Goal: Find specific page/section: Find specific page/section

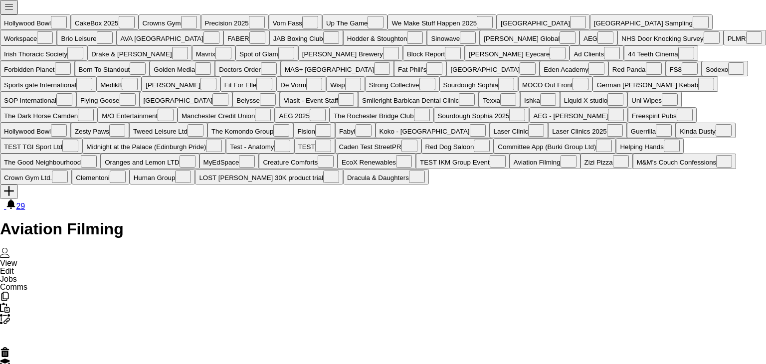
scroll to position [0, 343]
click at [6, 12] on app-icon "Menu" at bounding box center [9, 8] width 10 height 7
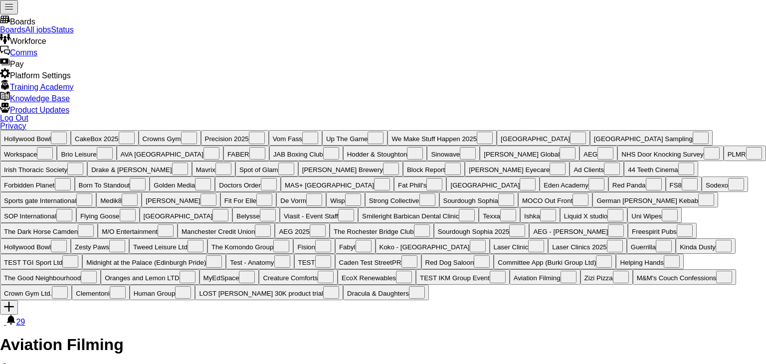
click at [51, 34] on link "All jobs" at bounding box center [38, 29] width 26 height 8
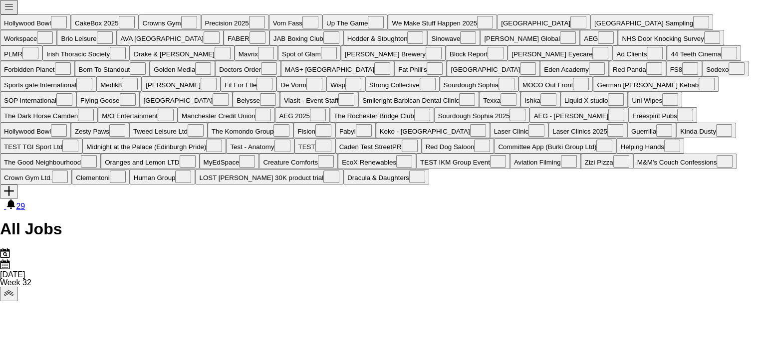
scroll to position [0, 235]
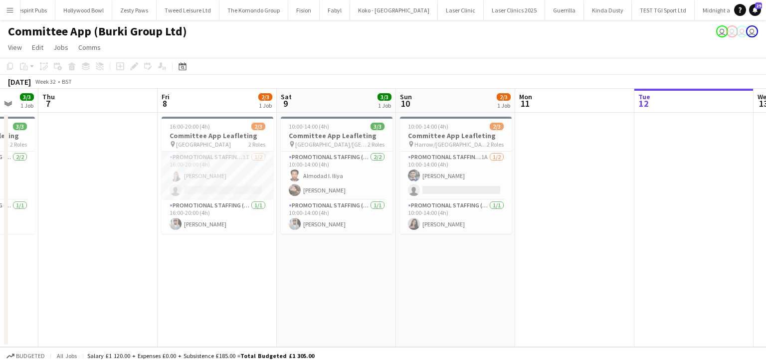
scroll to position [0, 440]
